Goal: Task Accomplishment & Management: Complete application form

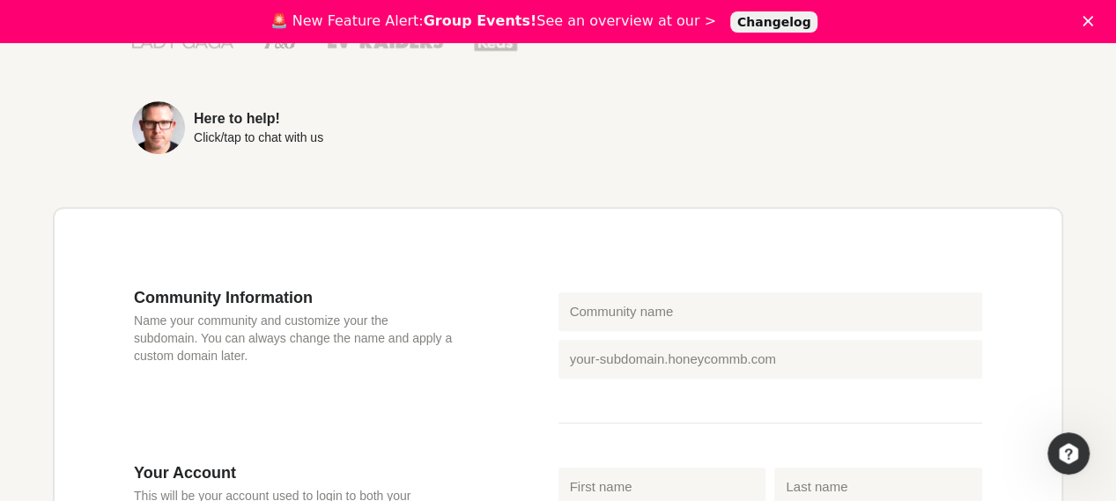
scroll to position [440, 0]
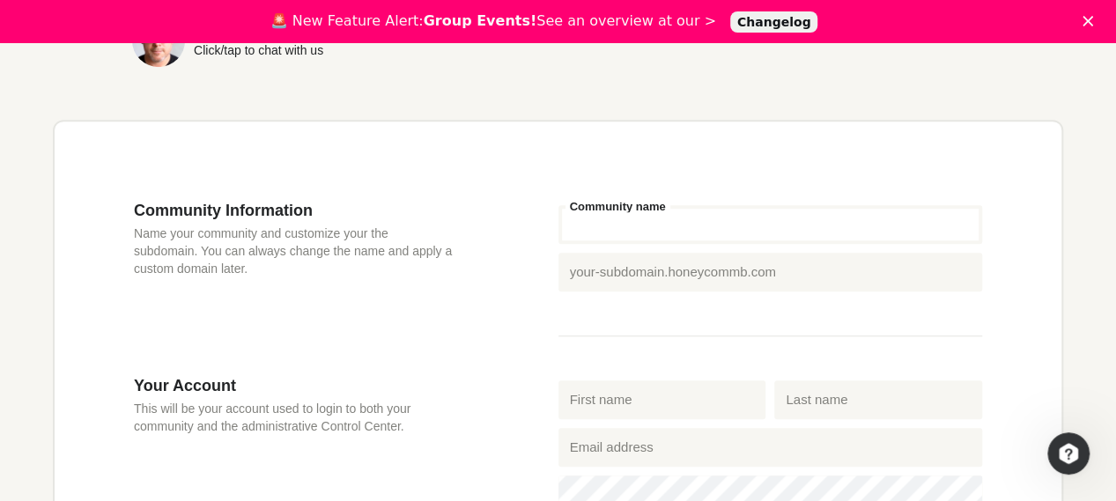
click at [590, 239] on input "Community name" at bounding box center [770, 224] width 424 height 39
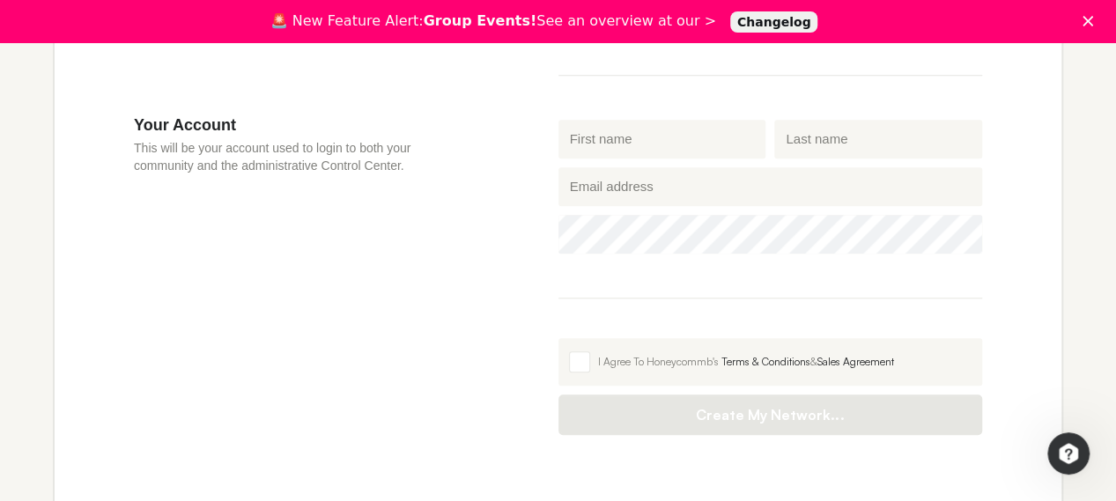
scroll to position [704, 0]
type input "peace-loving global citizens"
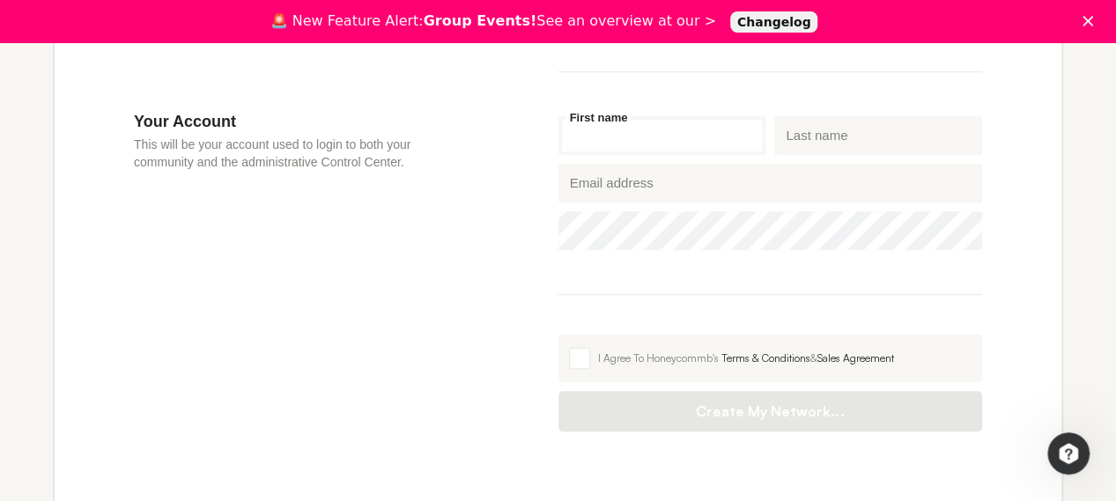
click at [599, 139] on input "First name" at bounding box center [662, 135] width 208 height 39
type input "[PERSON_NAME]"
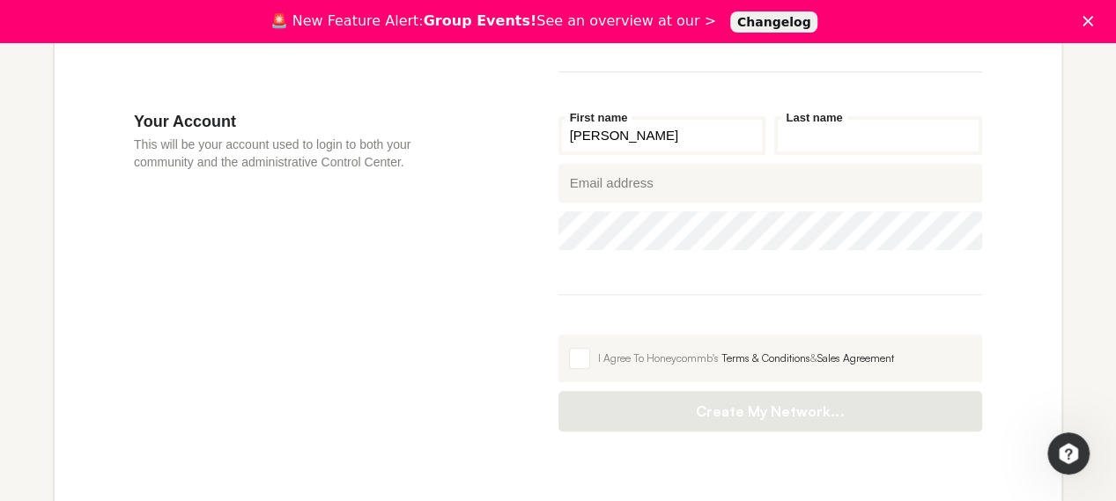
click at [785, 135] on input "Last name" at bounding box center [878, 135] width 208 height 39
type input "[PERSON_NAME]"
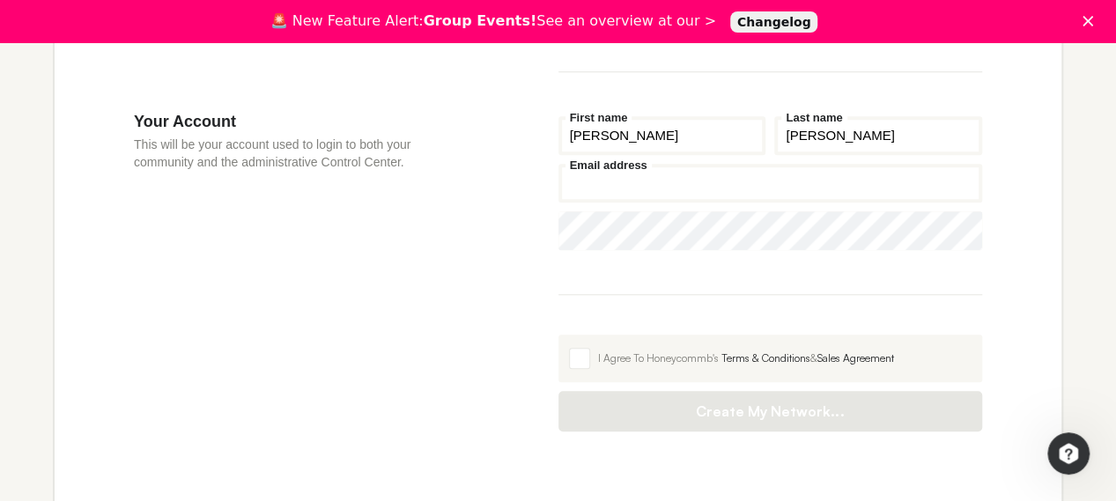
click at [630, 188] on input "Email address" at bounding box center [770, 183] width 424 height 39
type input "[EMAIL_ADDRESS][DOMAIN_NAME]"
click at [960, 234] on icon "Show password" at bounding box center [955, 231] width 26 height 12
click at [570, 355] on span at bounding box center [579, 358] width 21 height 21
click at [558, 335] on input "I Agree To Honeycommb's Terms & Conditions & Sales Agreement" at bounding box center [558, 335] width 0 height 0
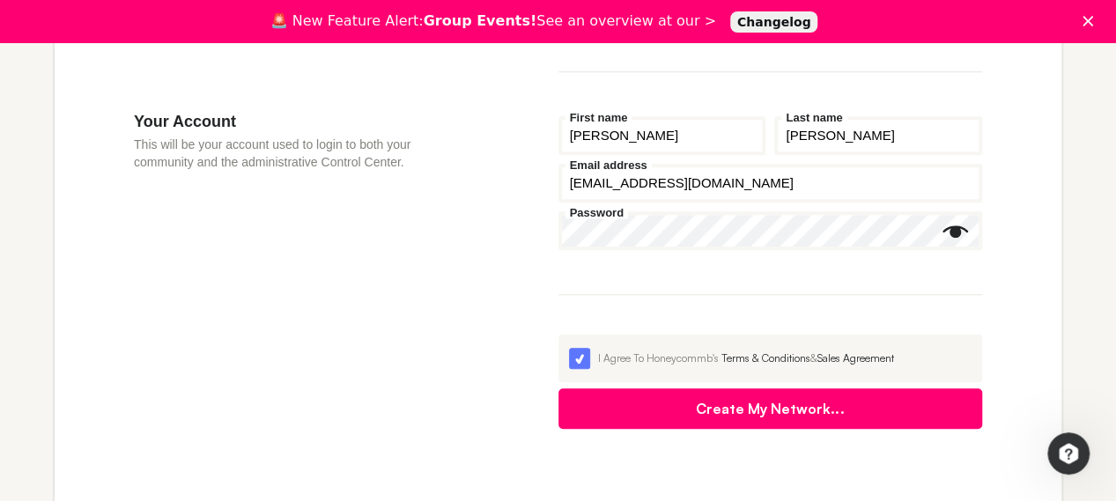
click at [732, 413] on button "Create My Network..." at bounding box center [770, 408] width 424 height 41
